Goal: Find specific page/section: Find specific page/section

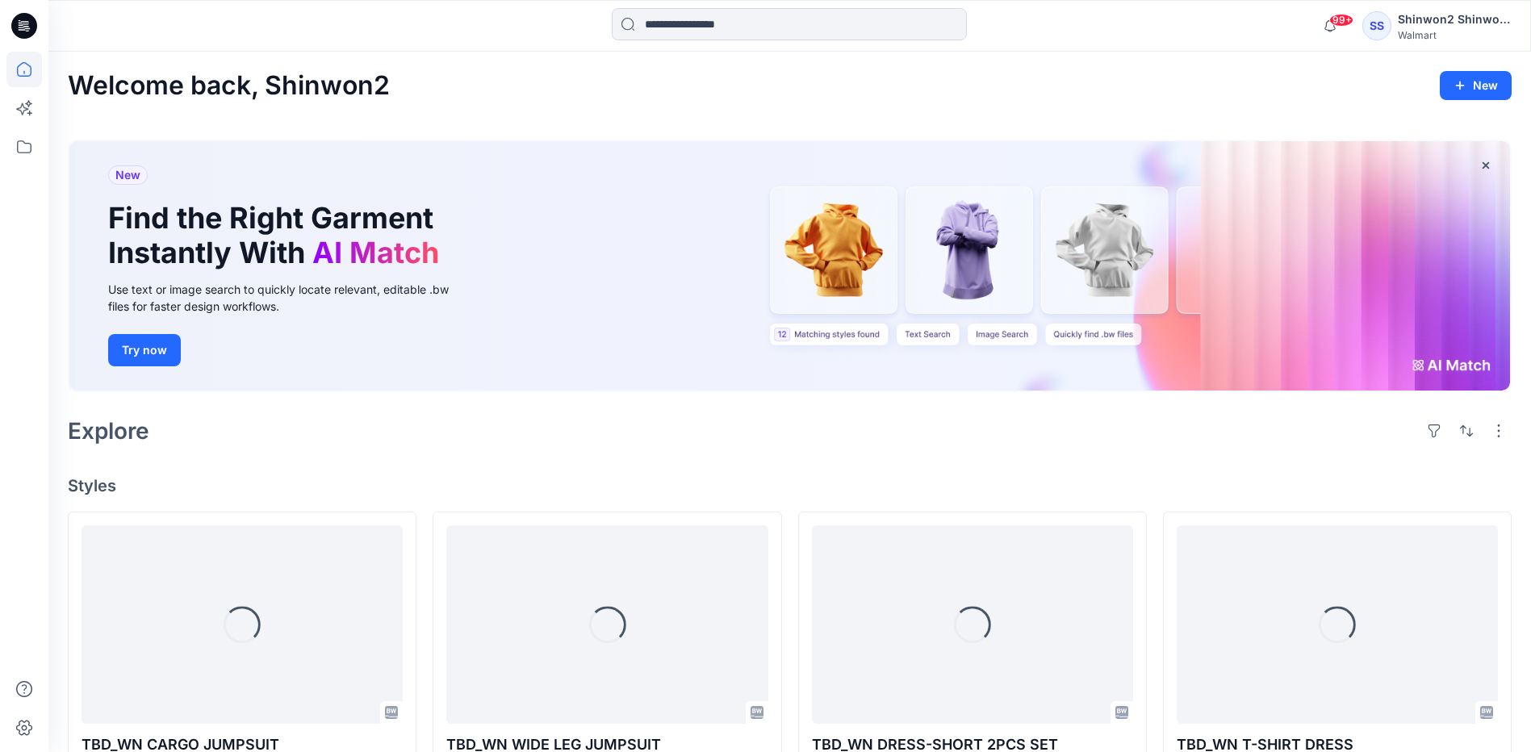
click at [1185, 103] on div "Welcome back, Shinwon2 New New Find the Right Garment Instantly With AI Match U…" at bounding box center [789, 758] width 1483 height 1412
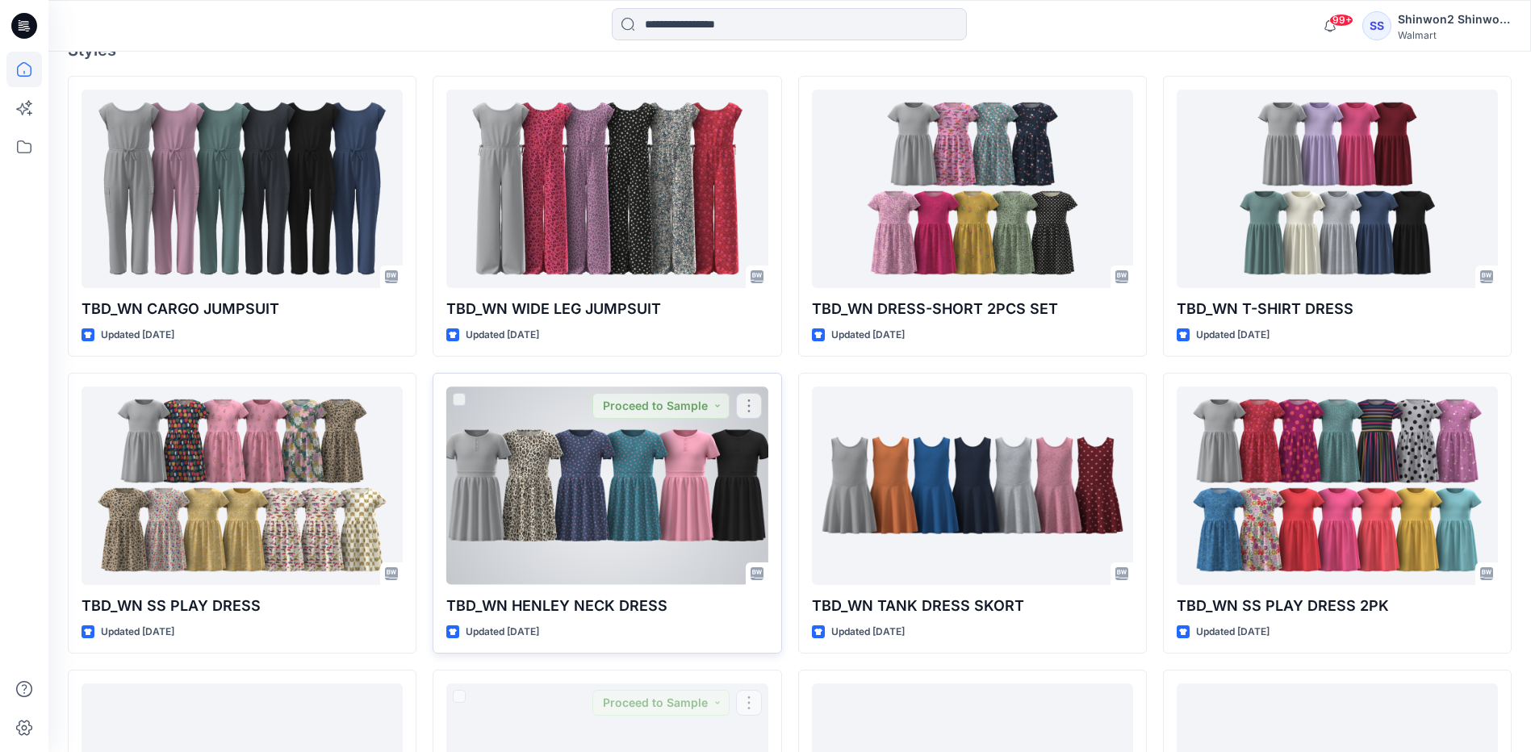
scroll to position [231, 0]
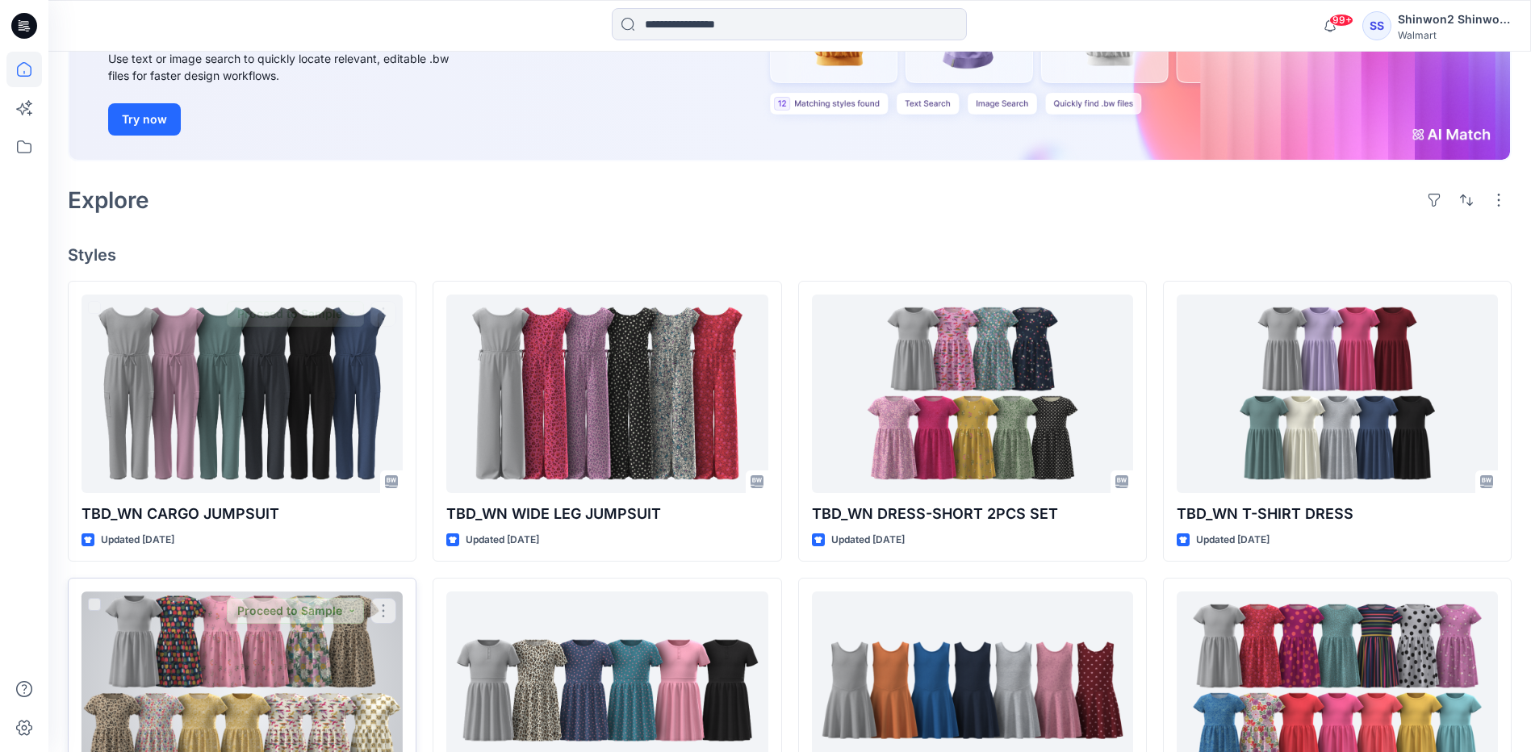
click at [250, 652] on div at bounding box center [242, 691] width 321 height 198
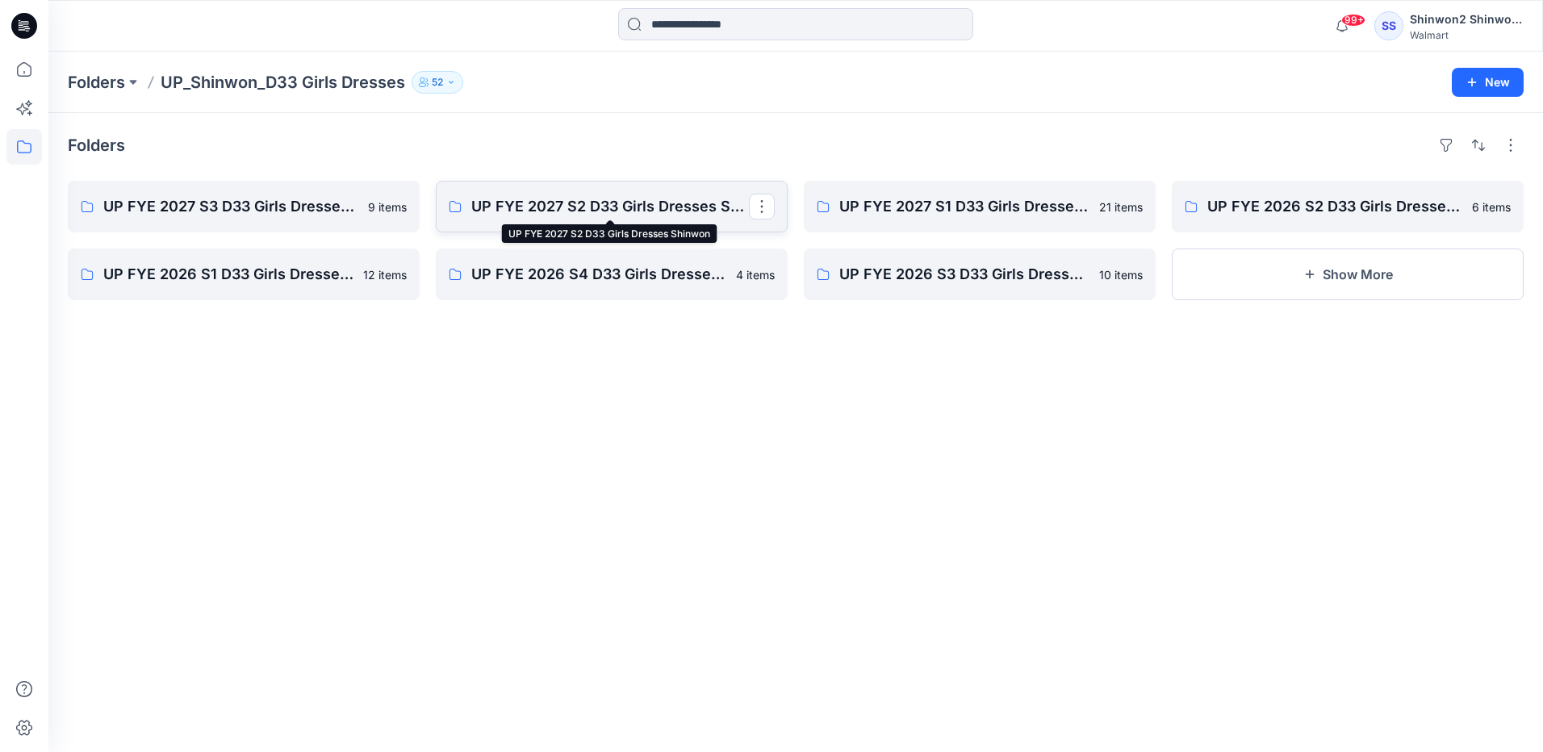
click at [605, 206] on p "UP FYE 2027 S2 D33 Girls Dresses Shinwon" at bounding box center [610, 206] width 278 height 23
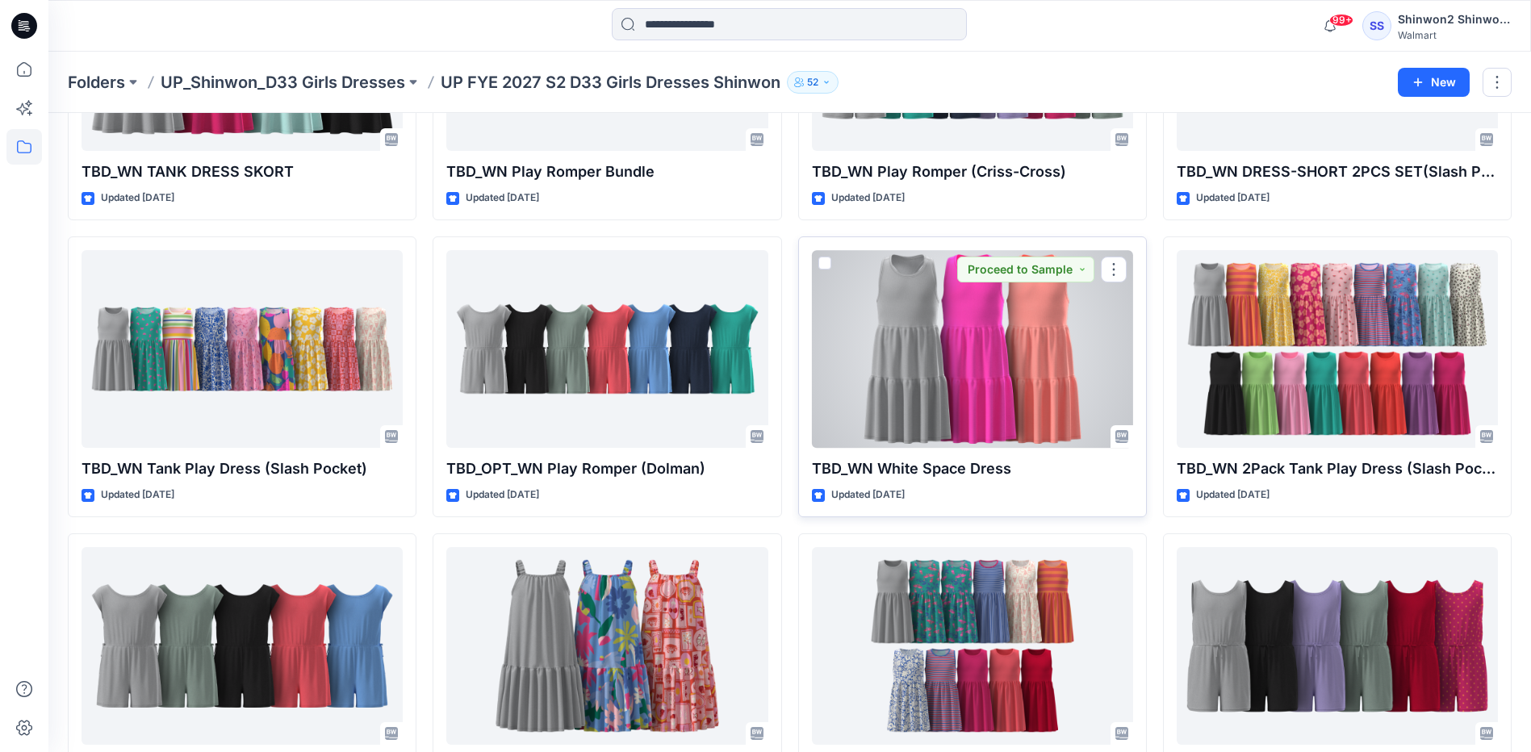
scroll to position [242, 0]
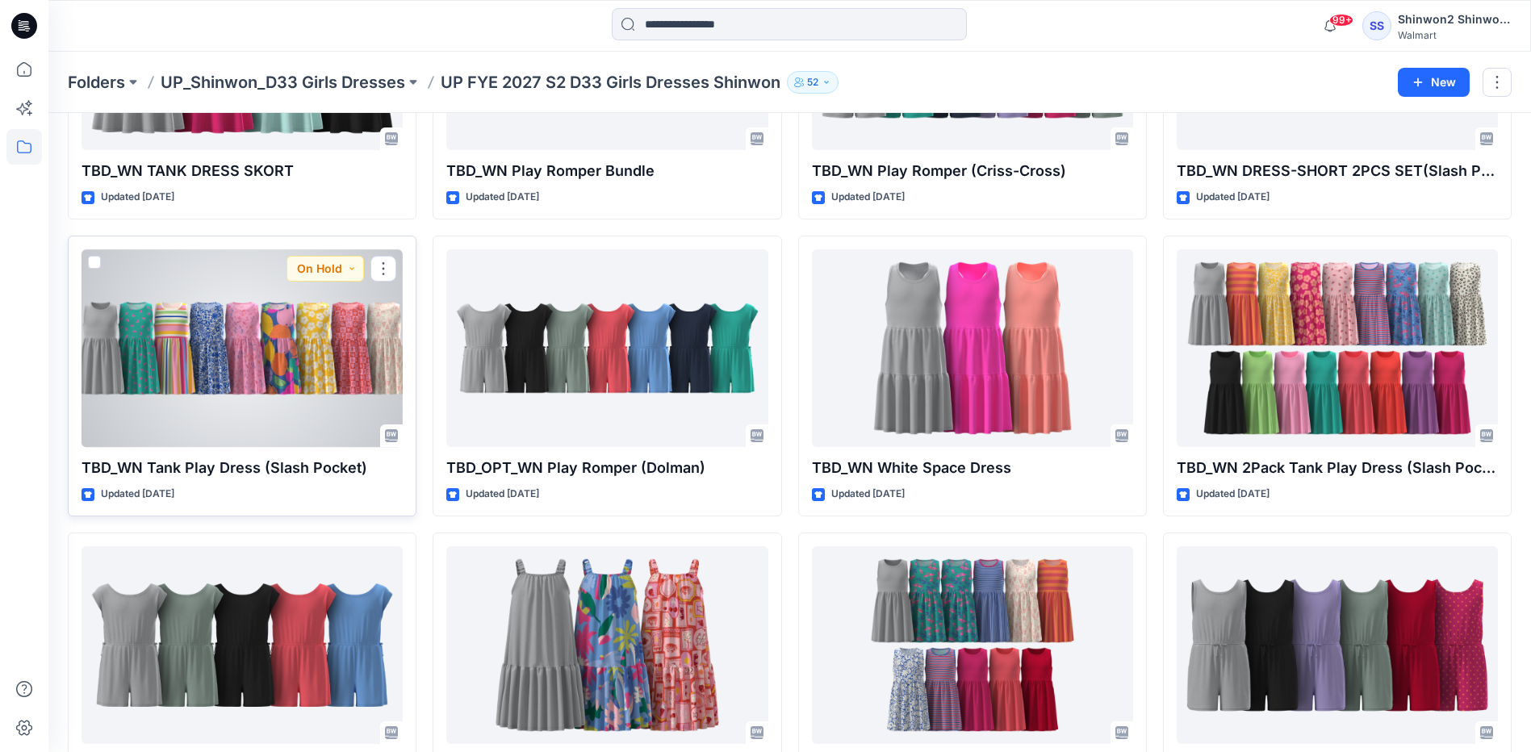
click at [211, 344] on div at bounding box center [242, 348] width 321 height 198
